Goal: Task Accomplishment & Management: Manage account settings

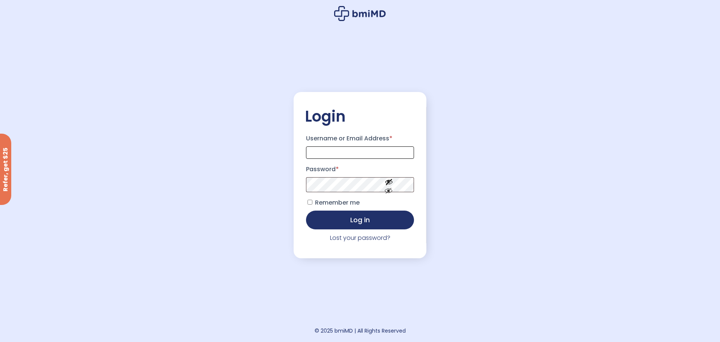
click at [321, 151] on input "Username or Email Address *" at bounding box center [360, 152] width 108 height 12
type input "**********"
click at [389, 203] on button "Show password" at bounding box center [389, 197] width 42 height 26
click at [330, 219] on button "Log in" at bounding box center [360, 219] width 108 height 19
